Goal: Task Accomplishment & Management: Use online tool/utility

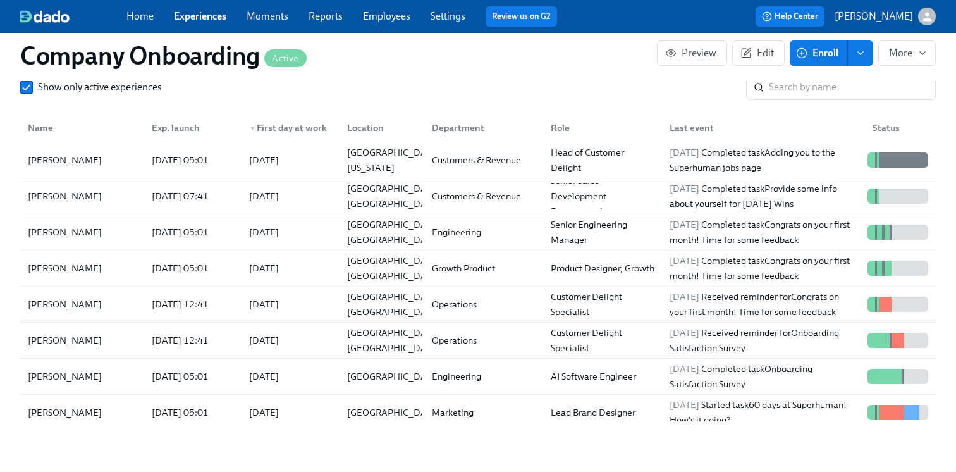
scroll to position [0, 34420]
click at [391, 20] on link "Employees" at bounding box center [386, 16] width 47 height 12
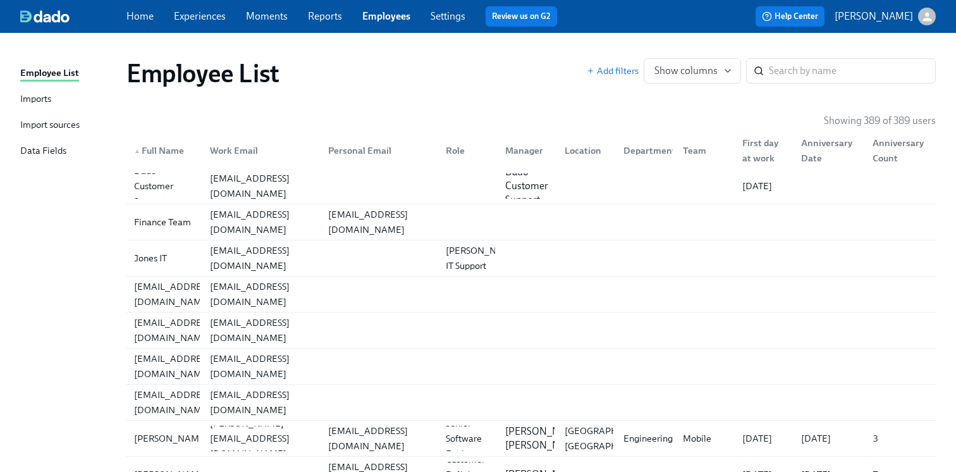
click at [40, 101] on div "Imports" at bounding box center [35, 100] width 31 height 16
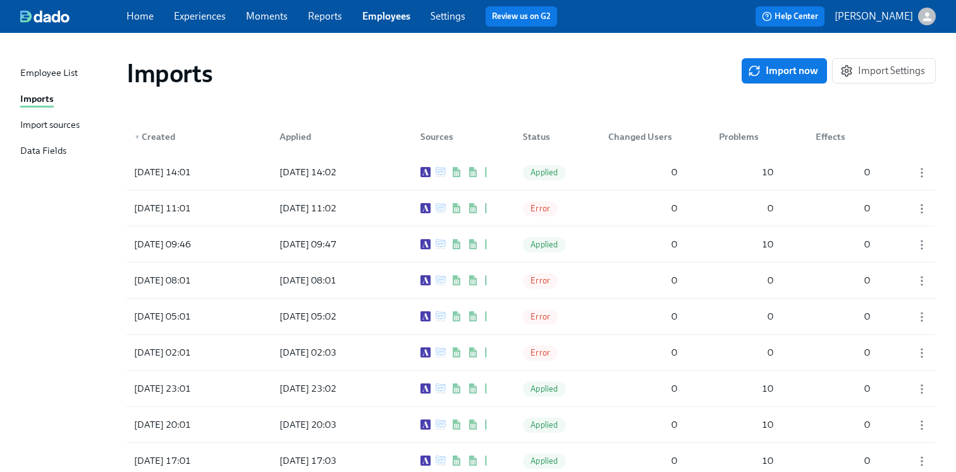
click at [37, 119] on div "Import sources" at bounding box center [49, 126] width 59 height 16
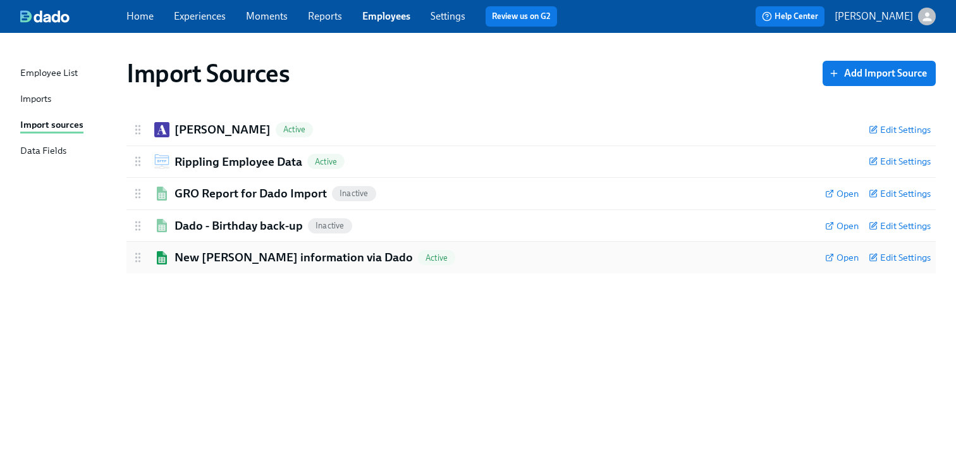
click at [186, 260] on h2 "New [PERSON_NAME] information via Dado" at bounding box center [293, 257] width 238 height 16
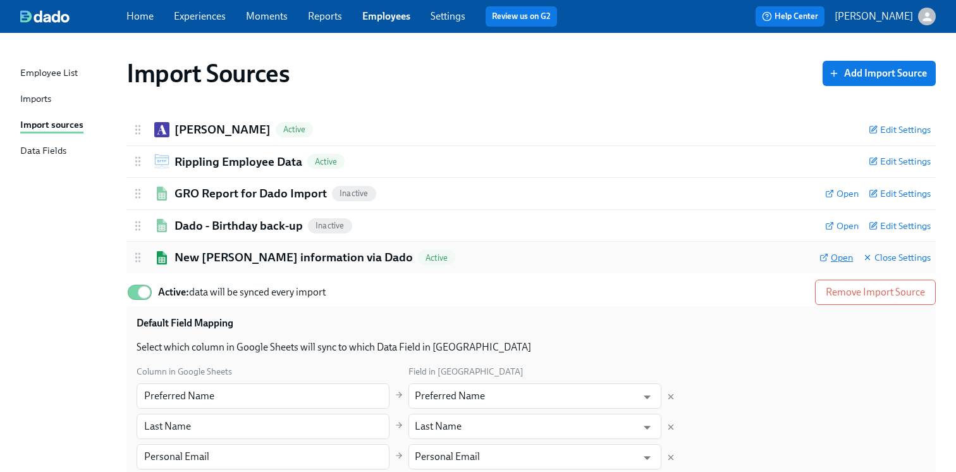
click at [829, 259] on span "Open" at bounding box center [836, 257] width 34 height 13
